Goal: Information Seeking & Learning: Find specific fact

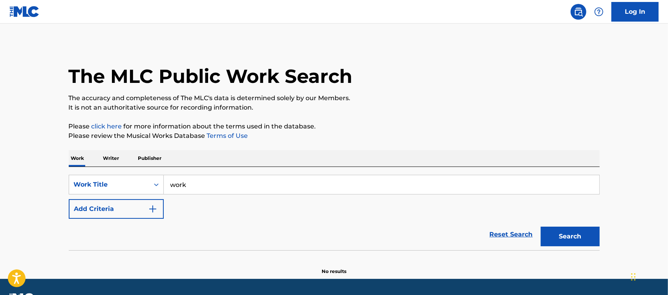
type input "work"
click at [146, 210] on button "Add Criteria" at bounding box center [116, 209] width 95 height 20
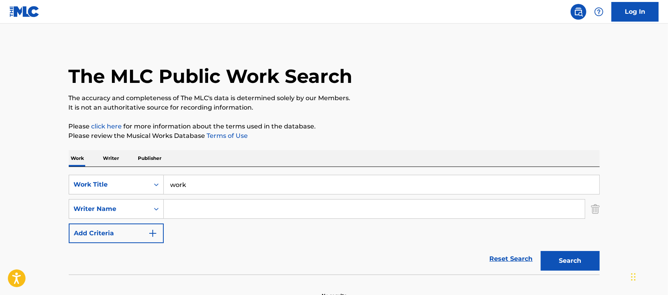
click at [181, 209] on input "Search Form" at bounding box center [374, 208] width 421 height 19
type input "[PERSON_NAME]"
click at [540, 251] on button "Search" at bounding box center [569, 261] width 59 height 20
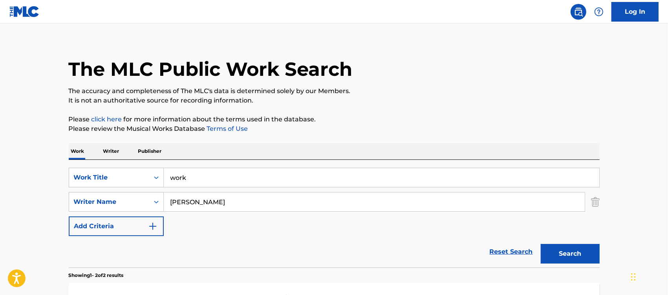
scroll to position [147, 0]
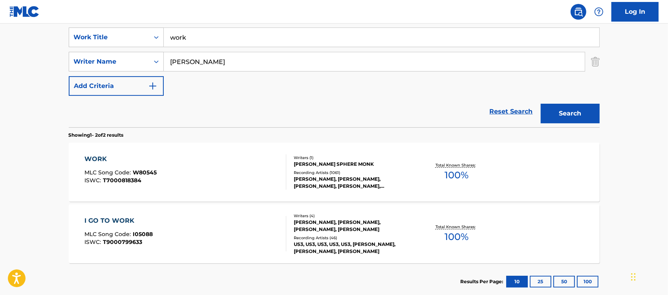
click at [96, 161] on div "WORK" at bounding box center [120, 158] width 72 height 9
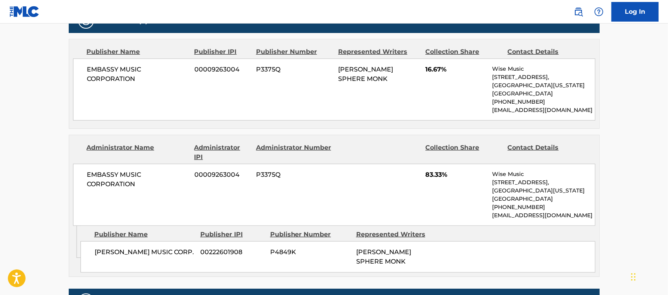
scroll to position [343, 0]
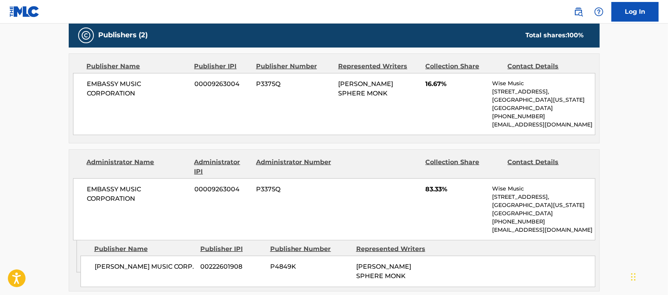
click at [150, 101] on div "EMBASSY MUSIC CORPORATION 00009263004 P3375Q [PERSON_NAME] SPHERE MONK 16.67% W…" at bounding box center [334, 104] width 522 height 62
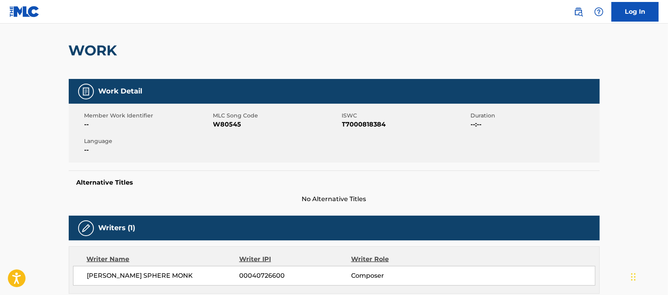
scroll to position [0, 0]
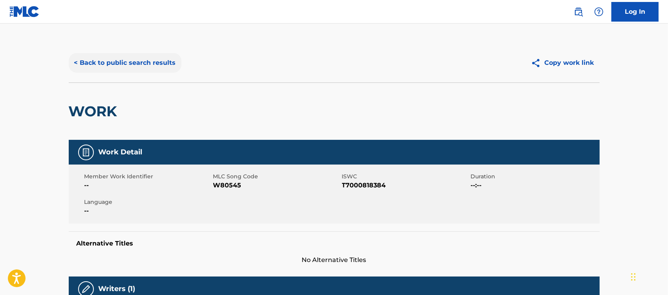
click at [148, 57] on button "< Back to public search results" at bounding box center [125, 63] width 113 height 20
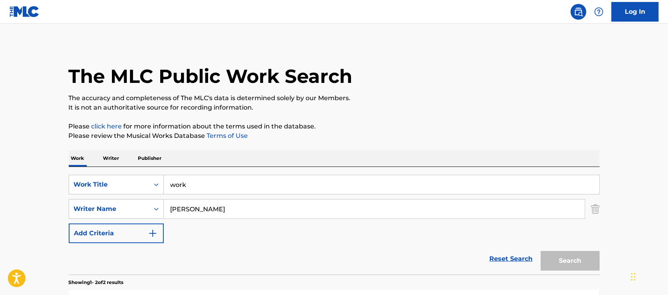
scroll to position [147, 0]
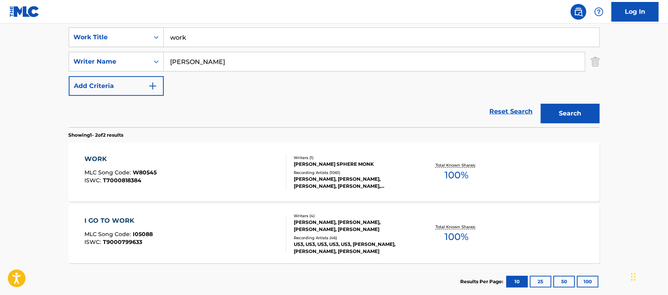
click at [244, 47] on div "work" at bounding box center [382, 37] width 436 height 20
drag, startPoint x: 217, startPoint y: 38, endPoint x: 117, endPoint y: 33, distance: 99.8
click at [117, 33] on div "SearchWithCriteria9a833f20-8214-47cb-a88f-1f6a73458df8 Work Title work" at bounding box center [334, 37] width 531 height 20
type input "crazy song to sing"
click at [540, 104] on button "Search" at bounding box center [569, 114] width 59 height 20
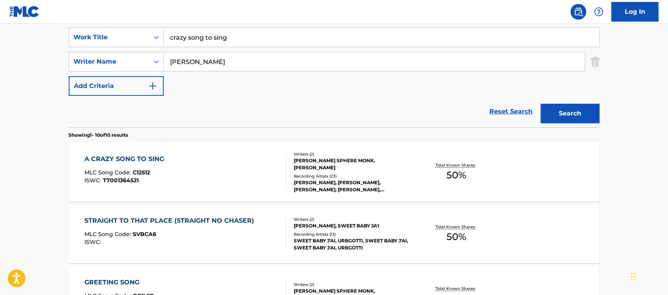
click at [144, 160] on div "A CRAZY SONG TO SING" at bounding box center [126, 158] width 84 height 9
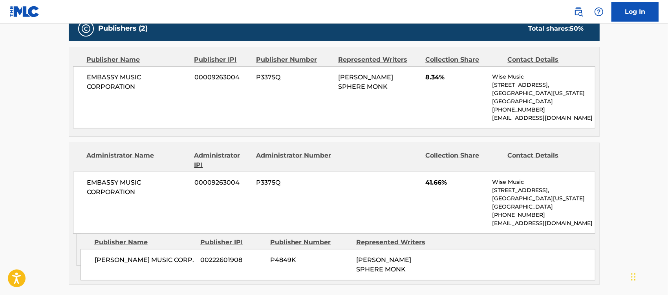
scroll to position [392, 0]
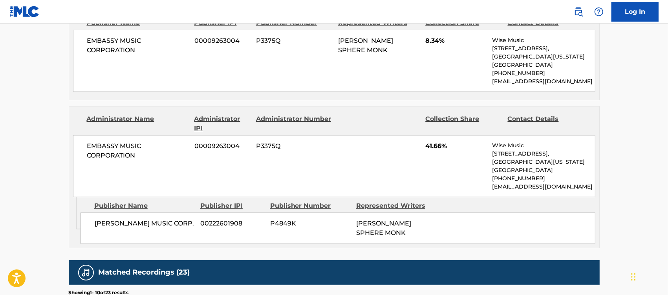
click at [196, 109] on div "Administrator Name Administrator IPI Administrator Number Collection Share Cont…" at bounding box center [334, 151] width 530 height 91
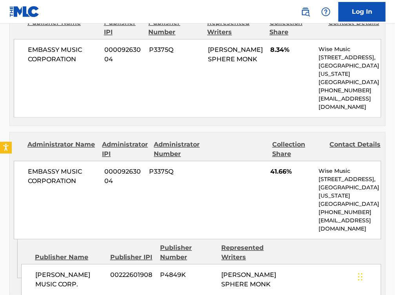
click at [180, 103] on div "EMBASSY MUSIC CORPORATION 00009263004 P3375Q [PERSON_NAME] SPHERE MONK 8.34% Wi…" at bounding box center [198, 78] width 368 height 78
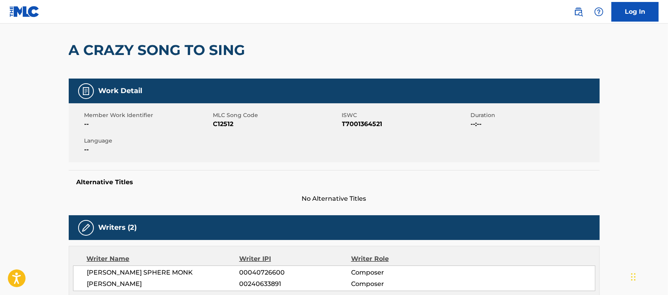
scroll to position [0, 0]
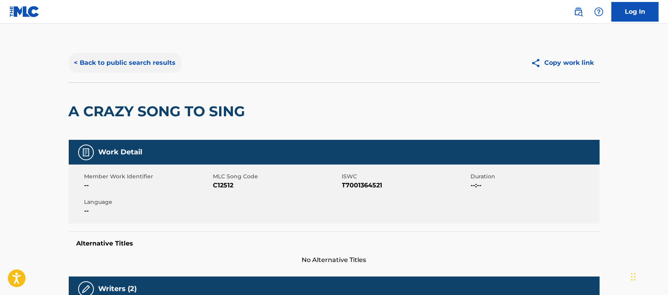
click at [138, 57] on button "< Back to public search results" at bounding box center [125, 63] width 113 height 20
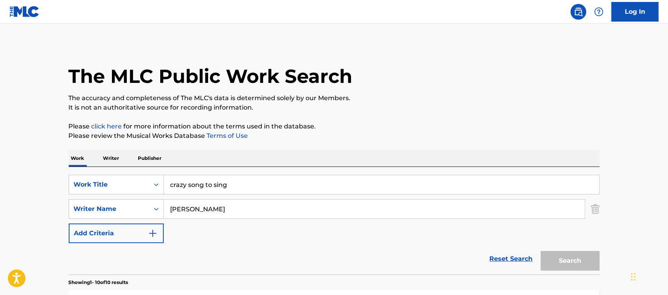
scroll to position [147, 0]
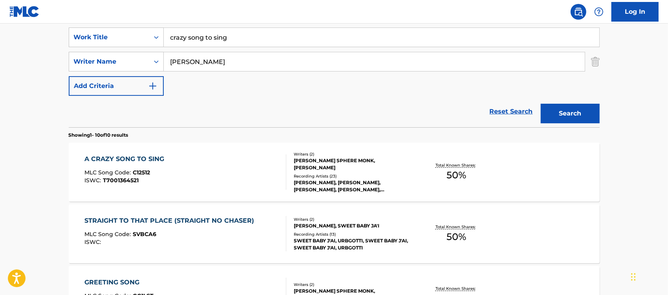
drag, startPoint x: 226, startPoint y: 38, endPoint x: -11, endPoint y: 38, distance: 237.5
click at [0, 38] on html "Accessibility Screen-Reader Guide, Feedback, and Issue Reporting | New window C…" at bounding box center [334, 0] width 668 height 295
type input "a friend"
click at [540, 104] on button "Search" at bounding box center [569, 114] width 59 height 20
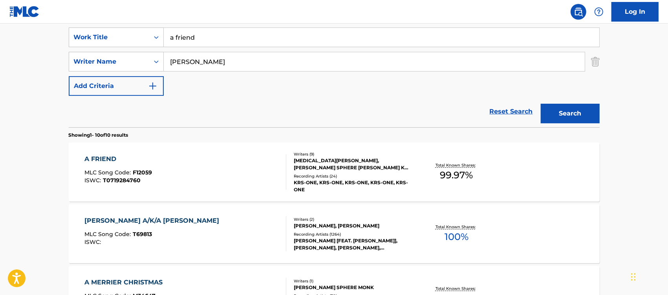
click at [107, 159] on div "A FRIEND" at bounding box center [118, 158] width 68 height 9
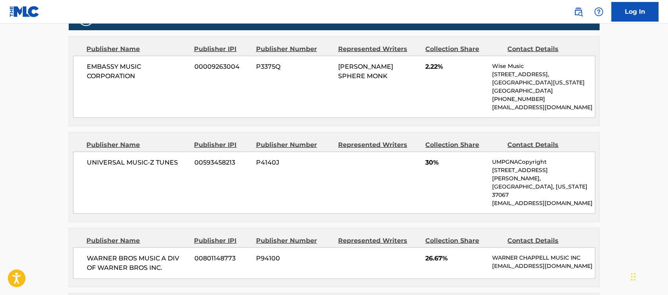
scroll to position [442, 0]
